Goal: Task Accomplishment & Management: Manage account settings

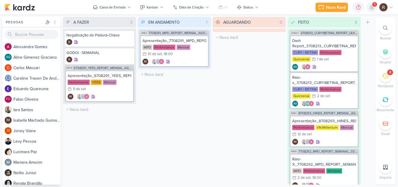
click at [374, 9] on icon at bounding box center [372, 7] width 5 height 5
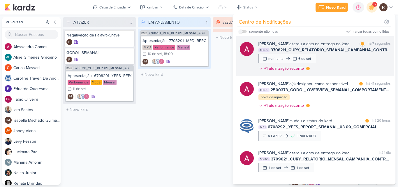
click at [356, 55] on div "[PERSON_NAME] alterou a data de entrega do kard marcar como lida há 7 segundos …" at bounding box center [325, 57] width 132 height 33
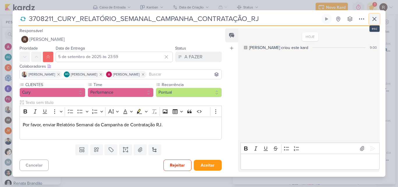
click at [372, 22] on icon at bounding box center [374, 18] width 7 height 7
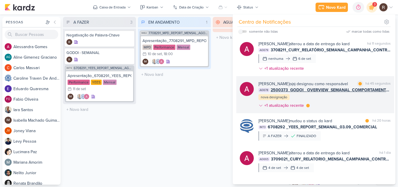
click at [338, 93] on div "[PERSON_NAME] o(a) designou como responsável marcar como lida há 45 segundos AG…" at bounding box center [325, 96] width 132 height 30
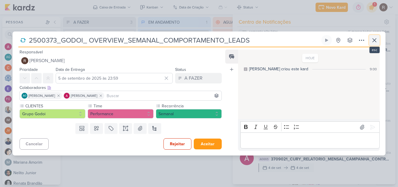
click at [377, 40] on icon at bounding box center [374, 40] width 7 height 7
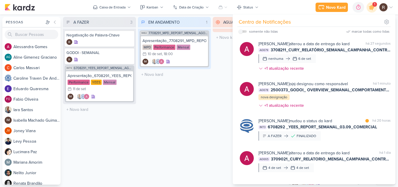
click at [170, 104] on div "EM ANDAMENTO 1 Mover Para Esquerda Mover Para Direita [GEOGRAPHIC_DATA] IM82 77…" at bounding box center [174, 101] width 73 height 168
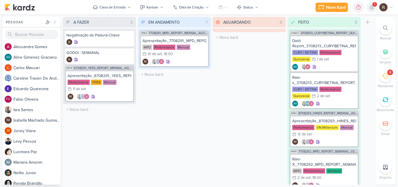
click at [371, 11] on div at bounding box center [372, 7] width 11 height 11
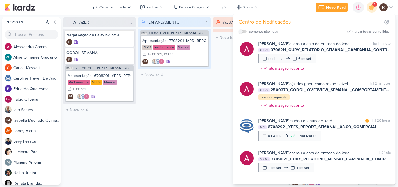
click at [172, 103] on div "EM ANDAMENTO 1 Mover Para Esquerda Mover Para Direita [GEOGRAPHIC_DATA] IM82 77…" at bounding box center [174, 101] width 73 height 168
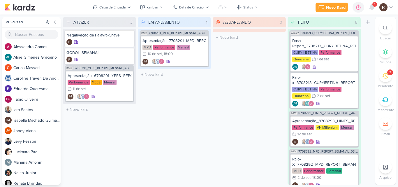
click at [388, 77] on icon at bounding box center [385, 76] width 6 height 6
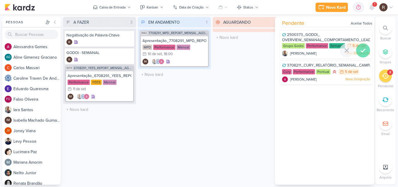
click at [360, 53] on icon at bounding box center [363, 50] width 7 height 7
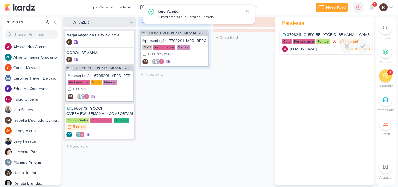
click at [323, 43] on div "Pontual" at bounding box center [323, 41] width 14 height 5
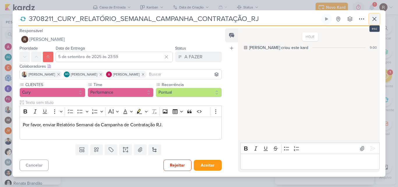
click at [372, 17] on icon at bounding box center [374, 18] width 7 height 7
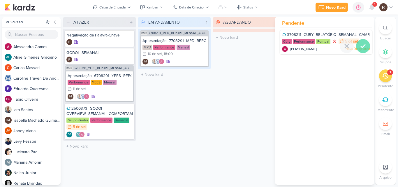
click at [364, 49] on icon at bounding box center [363, 46] width 7 height 7
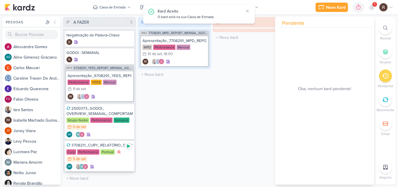
click at [129, 148] on icon at bounding box center [128, 146] width 5 height 5
click at [197, 140] on div "EM ANDAMENTO 1 Mover Para Esquerda Mover Para Direita [GEOGRAPHIC_DATA] IM82 77…" at bounding box center [174, 101] width 73 height 168
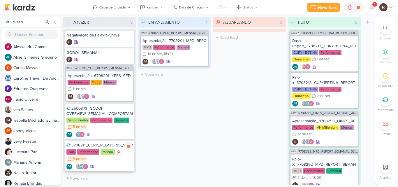
click at [108, 151] on div "Pontual" at bounding box center [108, 151] width 14 height 5
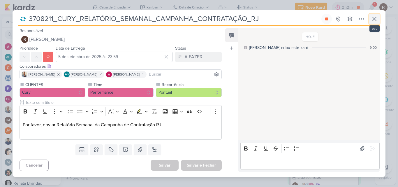
click at [375, 23] on button at bounding box center [375, 19] width 11 height 11
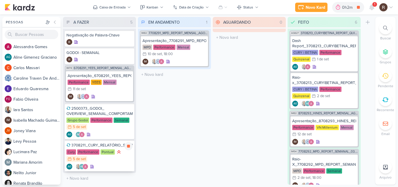
click at [99, 146] on div "3708211_CURY_RELATÓRIO_SEMANAL_CAMPANHA_CONTRATAÇÃO_RJ" at bounding box center [100, 145] width 66 height 5
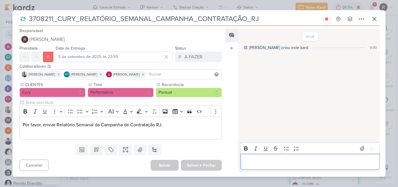
click at [275, 158] on div "Editor editing area: main" at bounding box center [310, 162] width 139 height 16
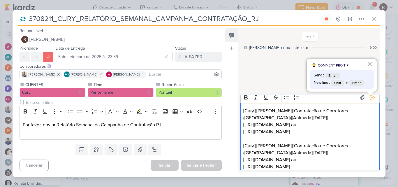
scroll to position [1, 0]
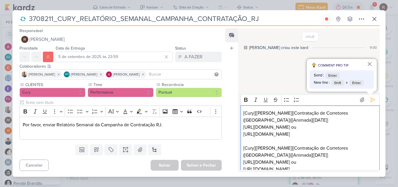
click at [351, 126] on p "[URL][DOMAIN_NAME] ou" at bounding box center [310, 127] width 133 height 7
click at [370, 133] on p "[URL][DOMAIN_NAME]" at bounding box center [310, 134] width 133 height 7
click at [350, 162] on p "[URL][DOMAIN_NAME] ou" at bounding box center [310, 162] width 133 height 7
click at [368, 168] on p "[URL][DOMAIN_NAME]" at bounding box center [310, 169] width 133 height 7
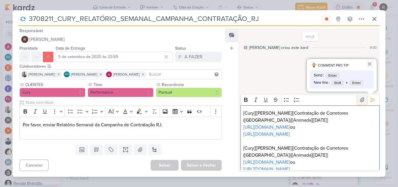
click at [360, 102] on icon at bounding box center [363, 100] width 6 height 6
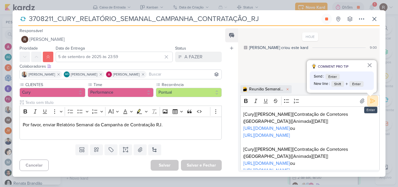
click at [370, 104] on button at bounding box center [372, 100] width 9 height 9
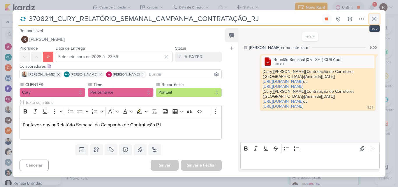
click at [375, 21] on icon at bounding box center [374, 18] width 7 height 7
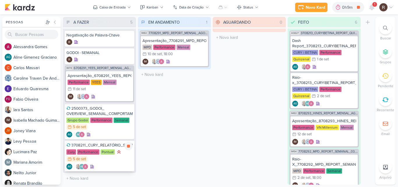
click at [109, 149] on div "Pontual" at bounding box center [108, 151] width 14 height 5
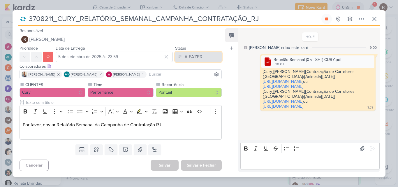
click at [197, 57] on div "A FAZER" at bounding box center [194, 56] width 18 height 7
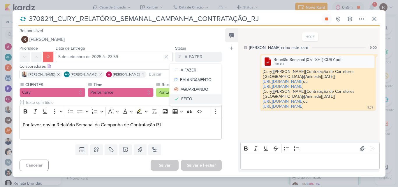
click at [193, 99] on button "FEITO" at bounding box center [196, 99] width 52 height 10
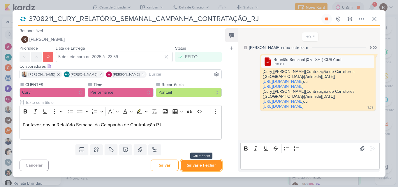
click at [204, 162] on button "Salvar e Fechar" at bounding box center [201, 165] width 41 height 11
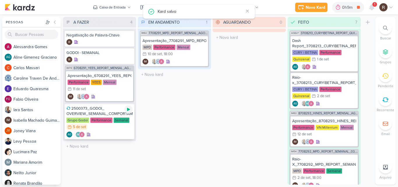
click at [131, 109] on div at bounding box center [129, 109] width 8 height 8
click at [90, 115] on div "2500373_GODOI_ OVERVIEW_SEMANAL_COMPORTAMENTO_LEADS" at bounding box center [100, 111] width 66 height 11
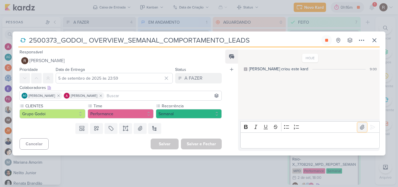
click at [360, 129] on icon at bounding box center [363, 127] width 6 height 6
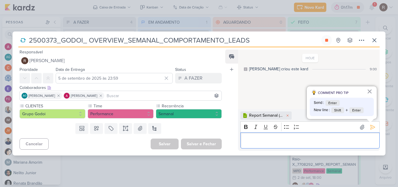
click at [265, 137] on p "Editor editing area: main" at bounding box center [310, 140] width 133 height 7
click at [368, 126] on button at bounding box center [372, 127] width 9 height 9
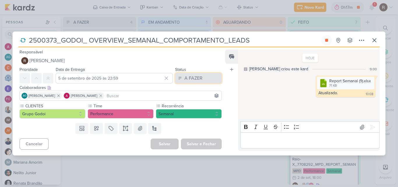
click at [196, 78] on div "A FAZER" at bounding box center [194, 78] width 18 height 7
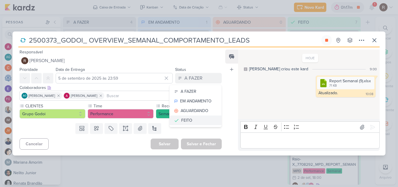
click at [194, 120] on button "FEITO" at bounding box center [196, 121] width 52 height 10
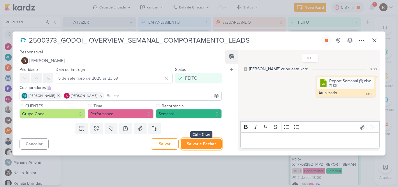
click at [201, 143] on button "Salvar e Fechar" at bounding box center [201, 144] width 41 height 11
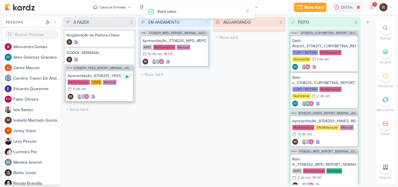
click at [129, 76] on icon at bounding box center [127, 76] width 5 height 5
click at [183, 46] on div "Mensal" at bounding box center [184, 47] width 14 height 5
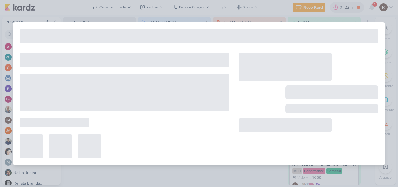
type input "Apresentação_7708291_MPD_REPORT_MENSAL_AGOSTO"
type input "10 de setembro de 2025 às 18:00"
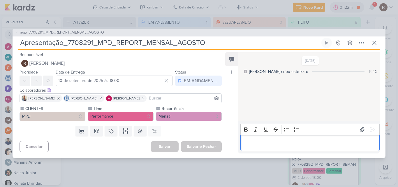
click at [261, 146] on p "Editor editing area: main" at bounding box center [310, 142] width 133 height 7
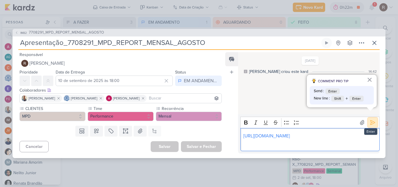
click at [371, 120] on icon at bounding box center [373, 123] width 6 height 6
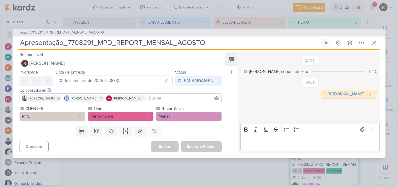
click at [95, 34] on span "7708291_MPD_REPORT_MENSAL_AGOSTO" at bounding box center [66, 33] width 75 height 6
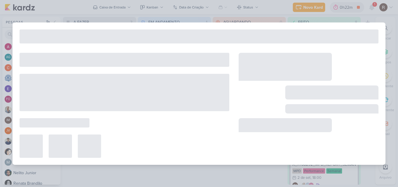
type input "7708291_MPD_REPORT_MENSAL_AGOSTO"
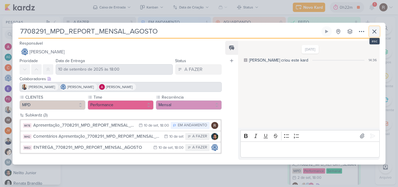
click at [377, 29] on icon at bounding box center [374, 31] width 7 height 7
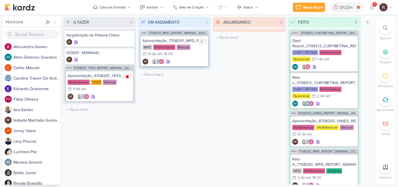
click at [182, 40] on div "Apresentação_7708291_MPD_REPORT_MENSAL_AGOSTO" at bounding box center [175, 40] width 64 height 5
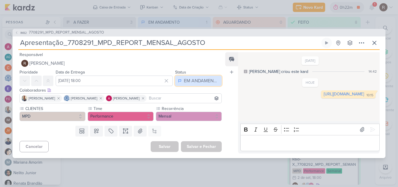
click at [199, 78] on div "EM ANDAMENTO" at bounding box center [201, 80] width 35 height 7
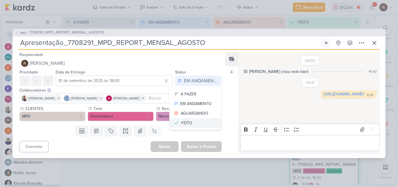
click at [193, 118] on button "FEITO" at bounding box center [196, 123] width 52 height 10
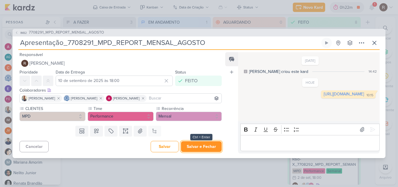
click at [205, 148] on button "Salvar e Fechar" at bounding box center [201, 146] width 41 height 11
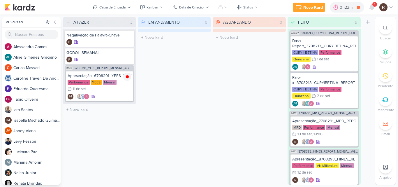
click at [374, 4] on div "1" at bounding box center [375, 4] width 5 height 5
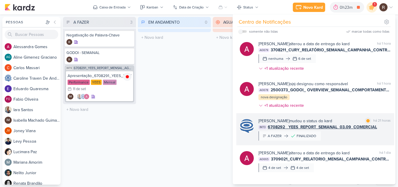
click at [333, 120] on div "[PERSON_NAME] mudou o status do kard" at bounding box center [296, 121] width 74 height 6
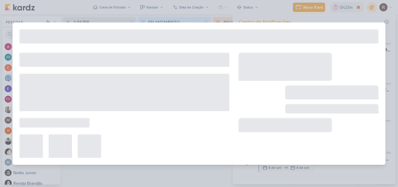
type input "6708292 _YEES_REPORT_SEMANAL_03.09_COMERCIAL"
type input "3 de setembro de 2025 às 18:00"
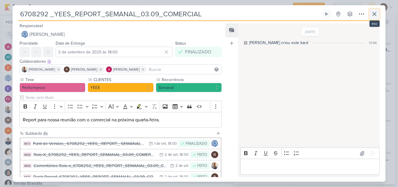
click at [377, 16] on icon at bounding box center [374, 14] width 7 height 7
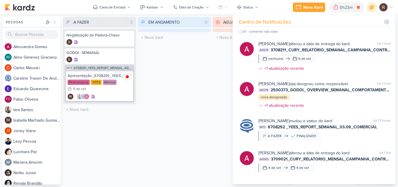
click at [183, 88] on div "EM ANDAMENTO 0 Mover Para Esquerda Mover Para Direita [GEOGRAPHIC_DATA] O títul…" at bounding box center [174, 101] width 73 height 168
